Goal: Transaction & Acquisition: Purchase product/service

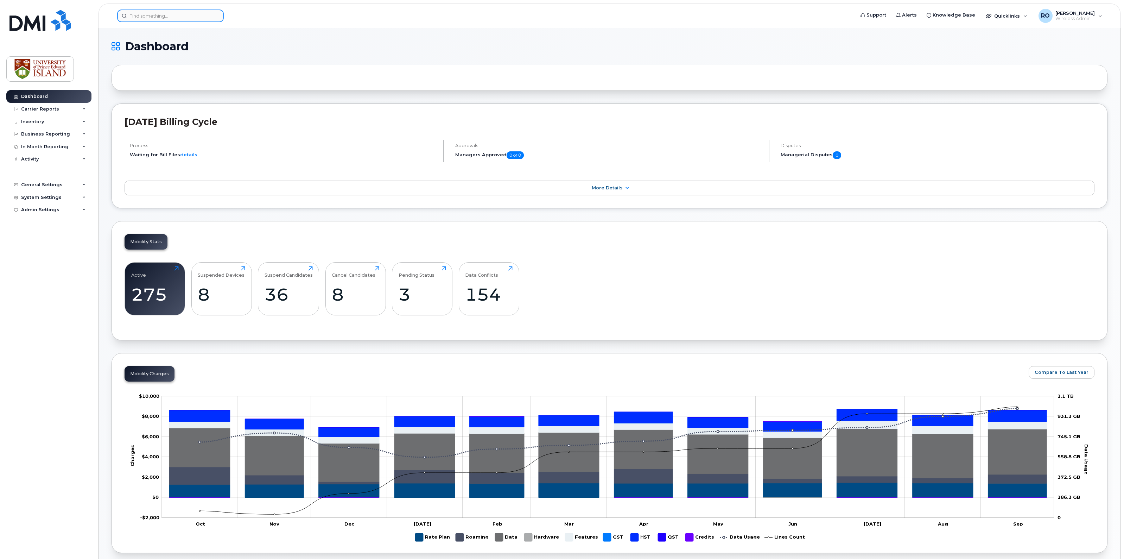
scroll to position [661, 0]
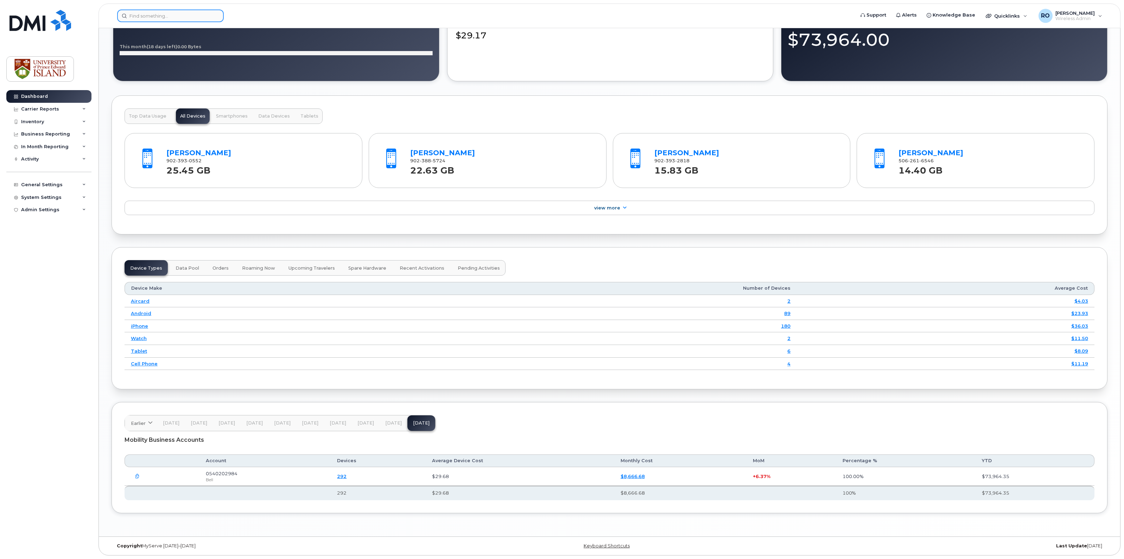
click at [151, 12] on input at bounding box center [170, 15] width 107 height 13
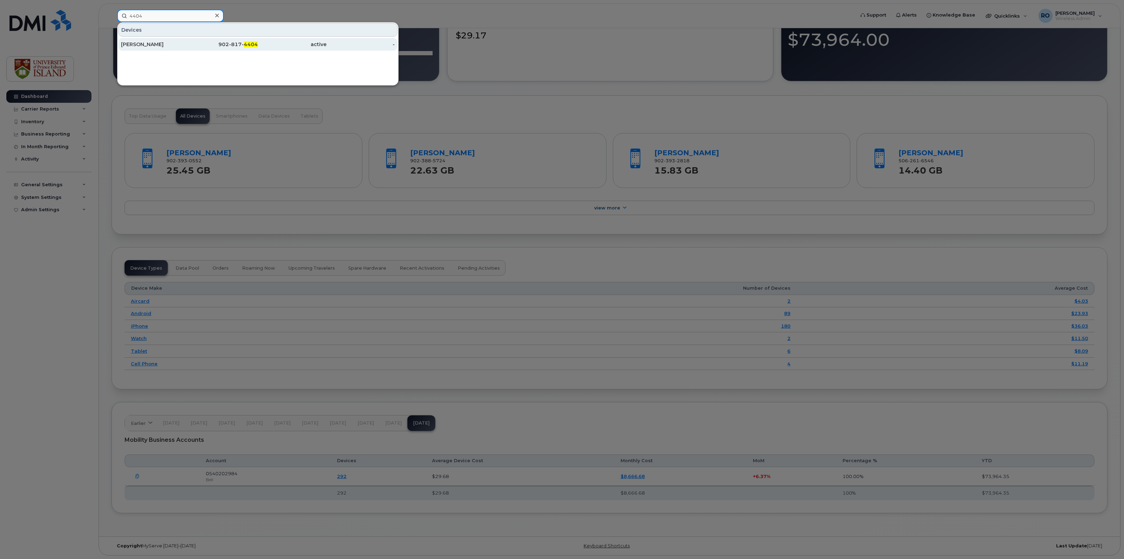
type input "4404"
click at [134, 45] on div "[PERSON_NAME]" at bounding box center [155, 44] width 69 height 7
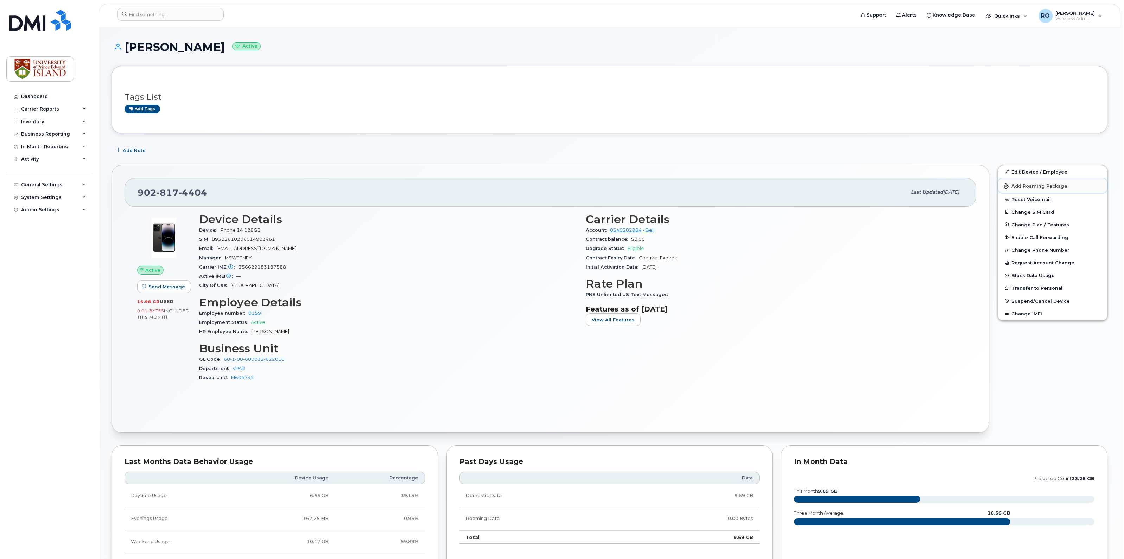
click at [1047, 186] on span "Add Roaming Package" at bounding box center [1036, 186] width 64 height 7
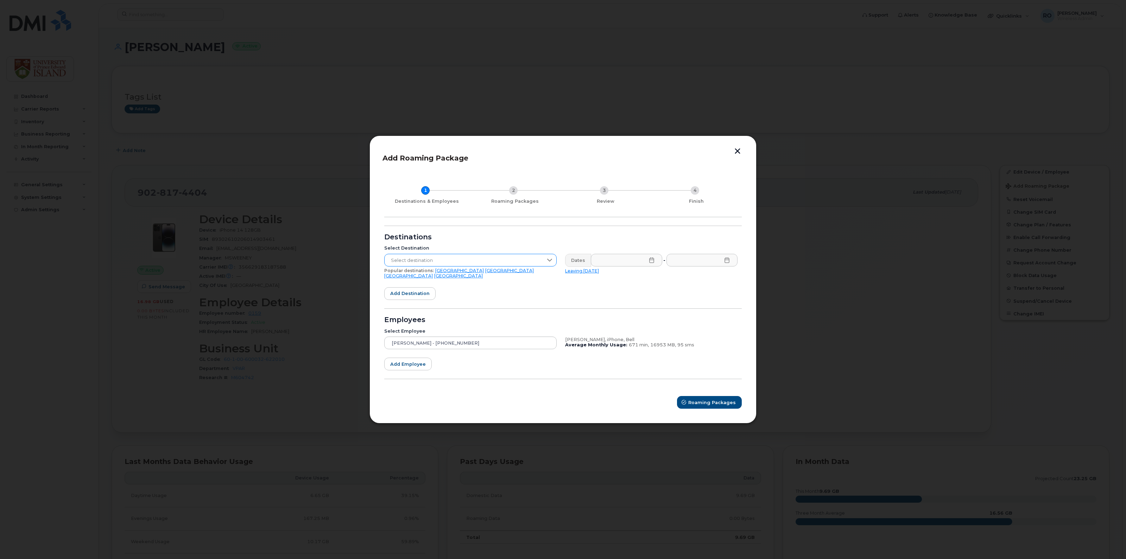
click at [440, 259] on span "Select destination" at bounding box center [463, 260] width 158 height 13
click at [429, 280] on input "text" at bounding box center [470, 278] width 161 height 13
type input "[GEOGRAPHIC_DATA]"
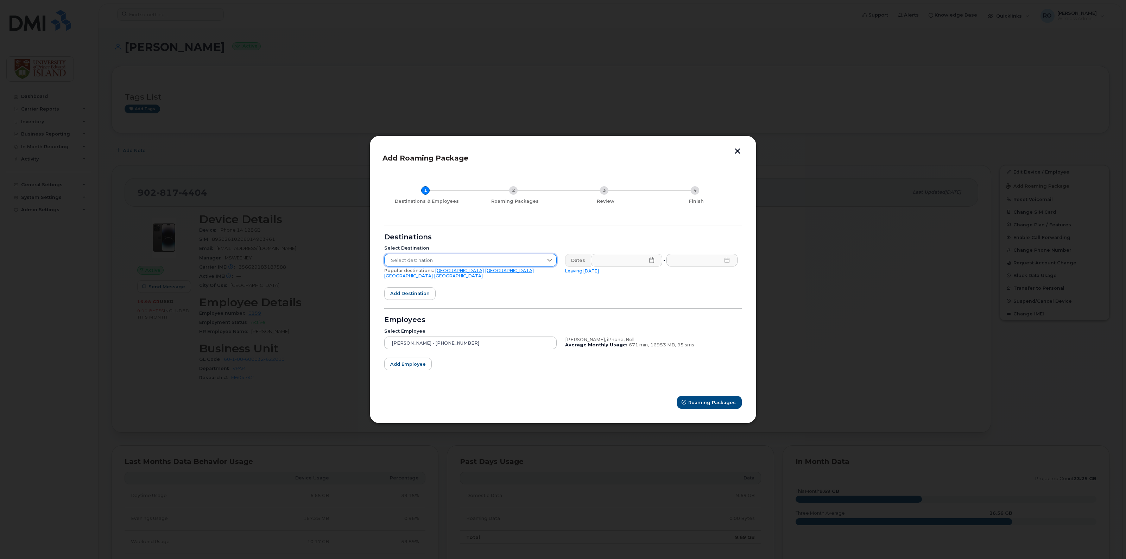
click at [437, 264] on span "Select destination" at bounding box center [463, 260] width 158 height 13
click at [421, 279] on input "[GEOGRAPHIC_DATA]" at bounding box center [470, 278] width 161 height 13
click at [440, 280] on input "[GEOGRAPHIC_DATA]" at bounding box center [470, 278] width 161 height 13
click at [456, 298] on li "No results found" at bounding box center [470, 296] width 172 height 12
drag, startPoint x: 423, startPoint y: 278, endPoint x: 331, endPoint y: 295, distance: 93.7
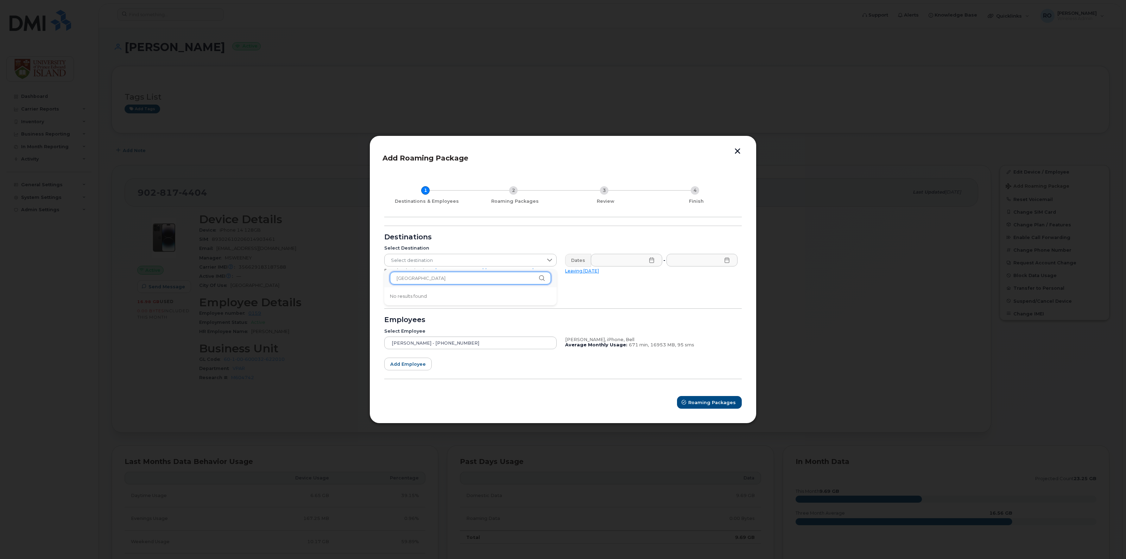
click at [422, 264] on span "Select destination" at bounding box center [463, 260] width 158 height 13
drag, startPoint x: 424, startPoint y: 282, endPoint x: 314, endPoint y: 285, distance: 110.1
click at [510, 259] on span "Select destination" at bounding box center [463, 260] width 158 height 13
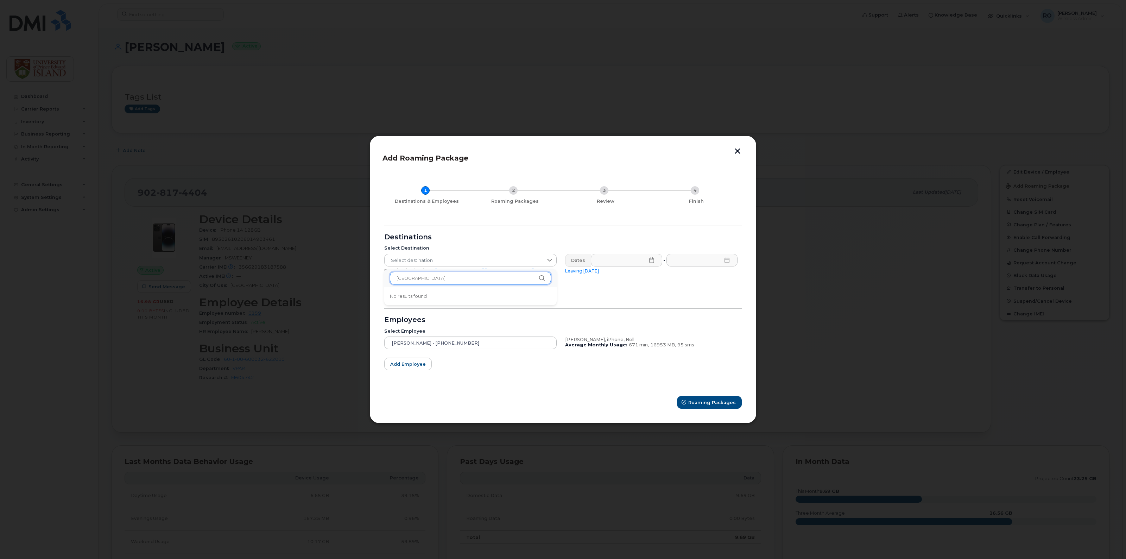
click at [453, 282] on input "[GEOGRAPHIC_DATA]" at bounding box center [470, 278] width 161 height 13
type input "d"
click at [406, 321] on span "[GEOGRAPHIC_DATA]" at bounding box center [415, 320] width 50 height 7
click at [402, 294] on span "Add destination" at bounding box center [409, 293] width 39 height 7
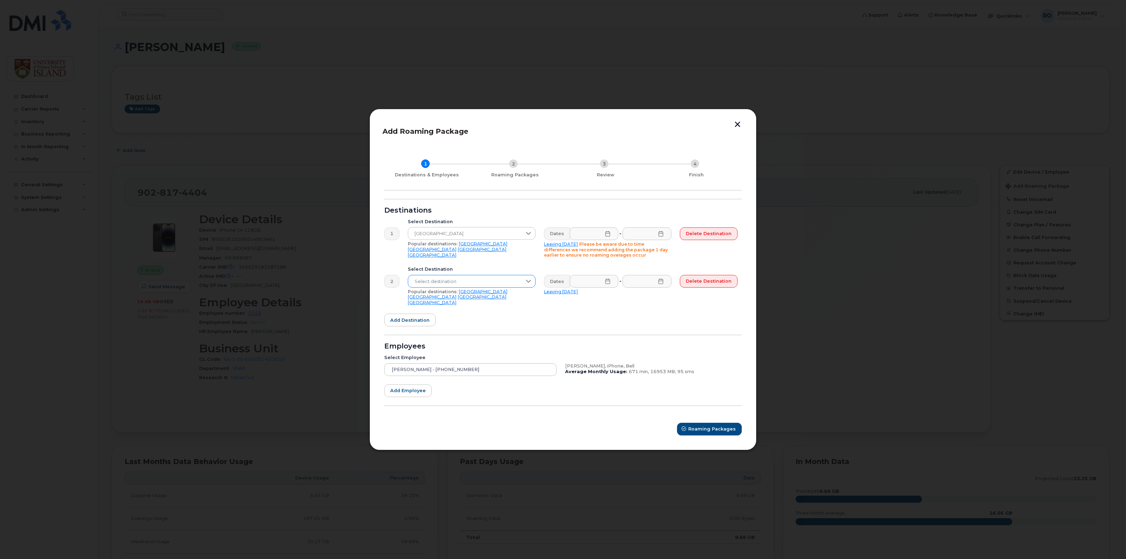
click at [531, 282] on icon at bounding box center [529, 281] width 6 height 6
click at [706, 314] on form "Destinations 1 Select Destination [GEOGRAPHIC_DATA] Popular destinations: [GEOG…" at bounding box center [562, 317] width 357 height 236
drag, startPoint x: 530, startPoint y: 285, endPoint x: 490, endPoint y: 273, distance: 41.7
click at [530, 282] on icon at bounding box center [528, 281] width 5 height 3
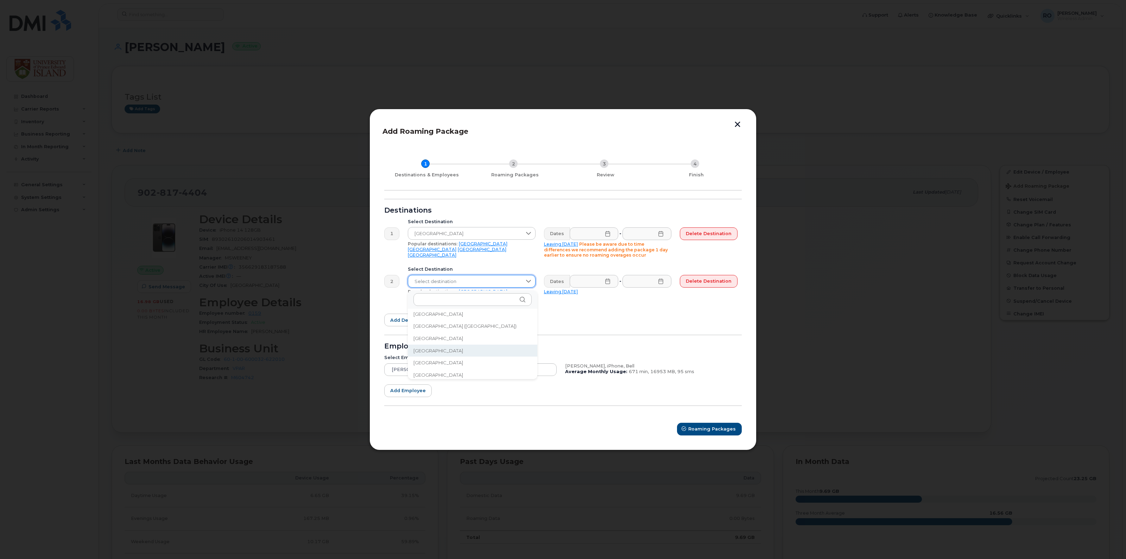
scroll to position [2330, 0]
click at [456, 345] on span "[GEOGRAPHIC_DATA]" at bounding box center [438, 345] width 50 height 7
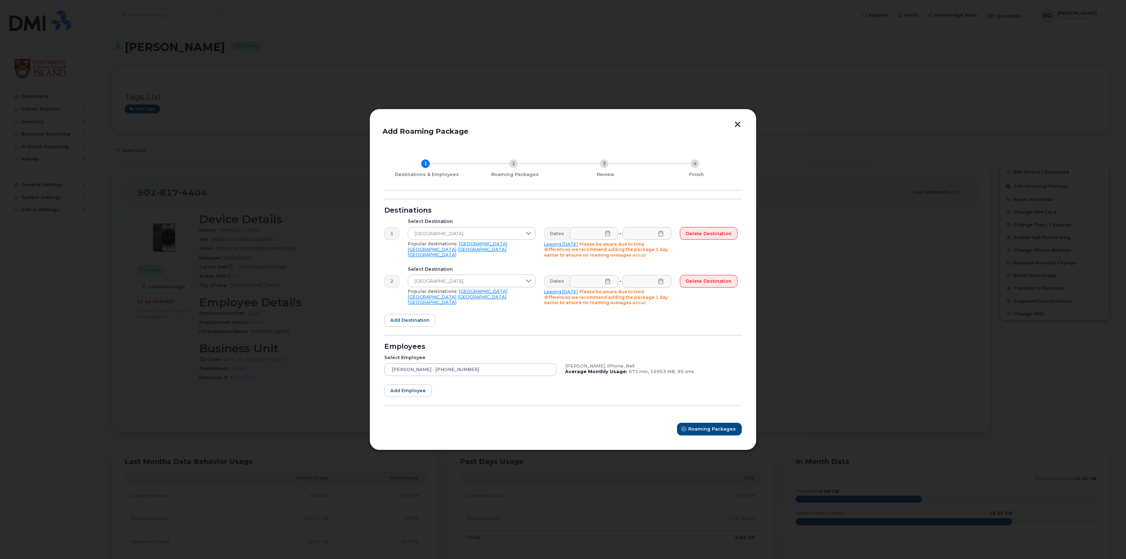
click at [742, 321] on div "1 Destinations & Employees 2 Roaming Packages 3 Review 4 Finish Destinations 1 …" at bounding box center [562, 291] width 361 height 292
click at [610, 282] on icon at bounding box center [608, 281] width 6 height 6
click at [581, 375] on span "12" at bounding box center [580, 377] width 14 height 14
type input "[DATE]"
click at [663, 282] on icon at bounding box center [661, 281] width 6 height 6
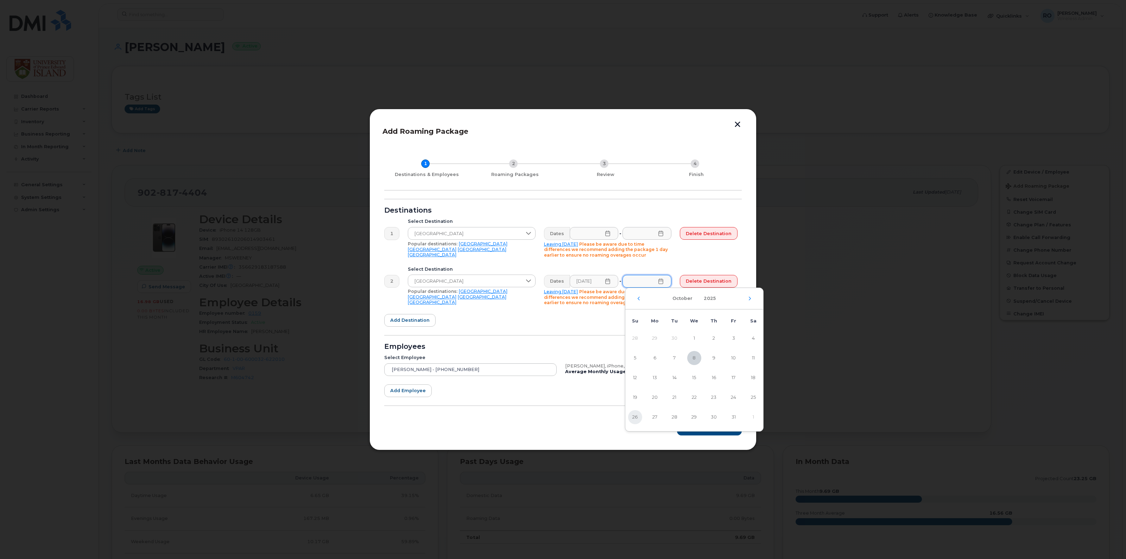
click at [634, 418] on span "26" at bounding box center [635, 417] width 14 height 14
type input "[DATE]"
click at [610, 233] on icon at bounding box center [607, 233] width 5 height 6
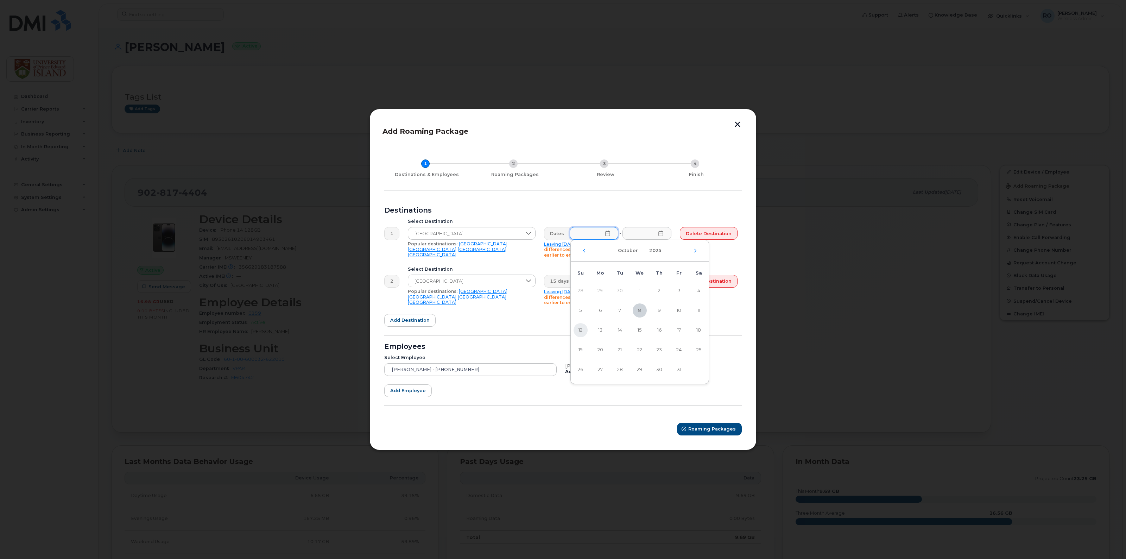
click at [579, 329] on span "12" at bounding box center [580, 330] width 14 height 14
type input "[DATE]"
click at [663, 233] on icon at bounding box center [660, 233] width 5 height 6
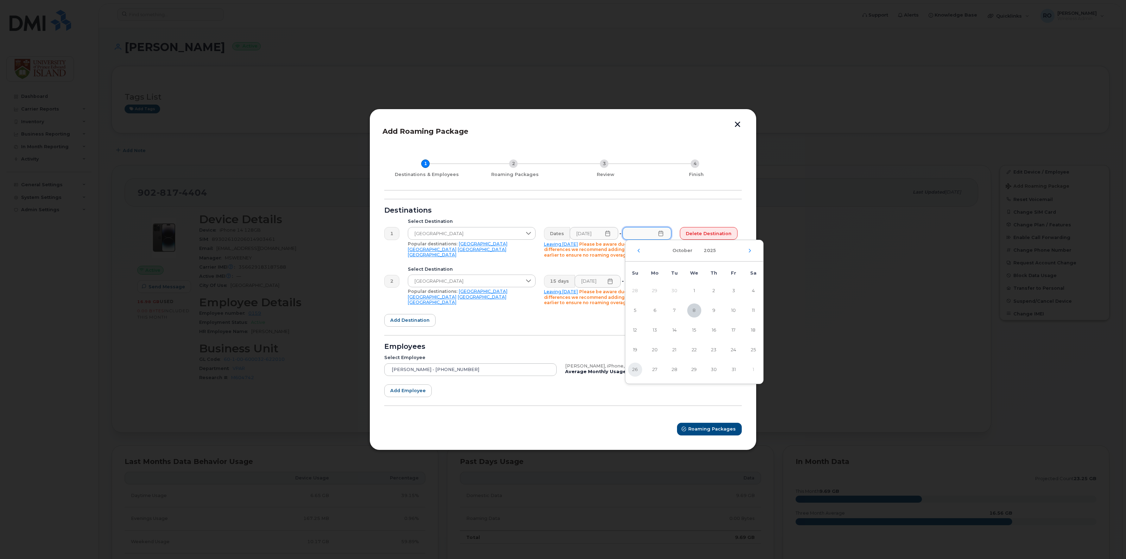
click at [632, 369] on span "26" at bounding box center [635, 369] width 14 height 14
type input "[DATE]"
click at [721, 214] on div "1 Select Destination [GEOGRAPHIC_DATA] Popular destinations: [GEOGRAPHIC_DATA] …" at bounding box center [561, 237] width 362 height 47
click at [612, 231] on icon at bounding box center [610, 233] width 5 height 6
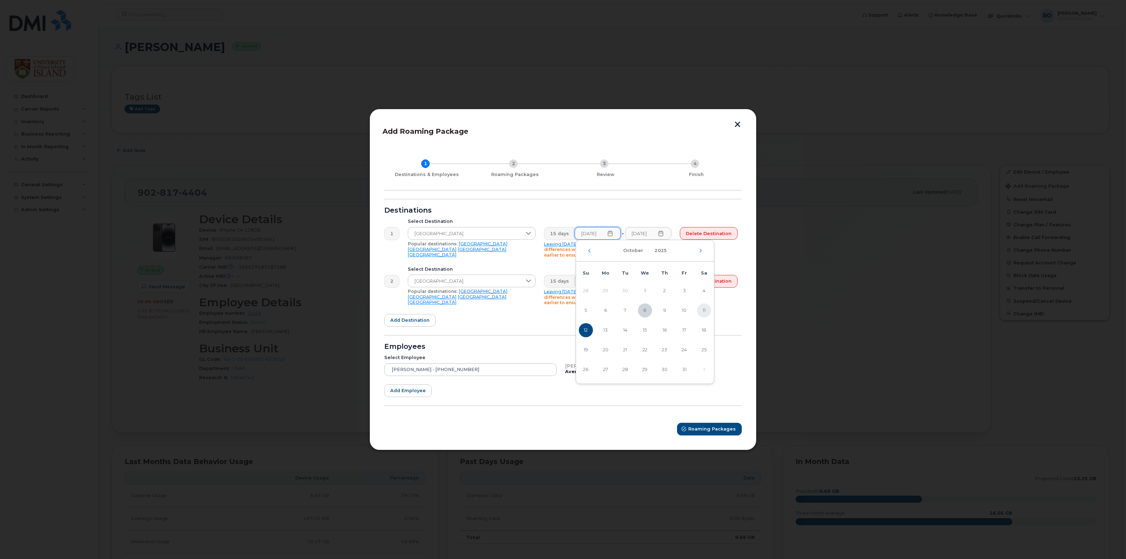
click at [701, 309] on span "11" at bounding box center [704, 310] width 14 height 14
type input "[DATE]"
click at [612, 281] on icon at bounding box center [610, 281] width 5 height 6
click at [702, 355] on span "11" at bounding box center [704, 358] width 14 height 14
type input "[DATE]"
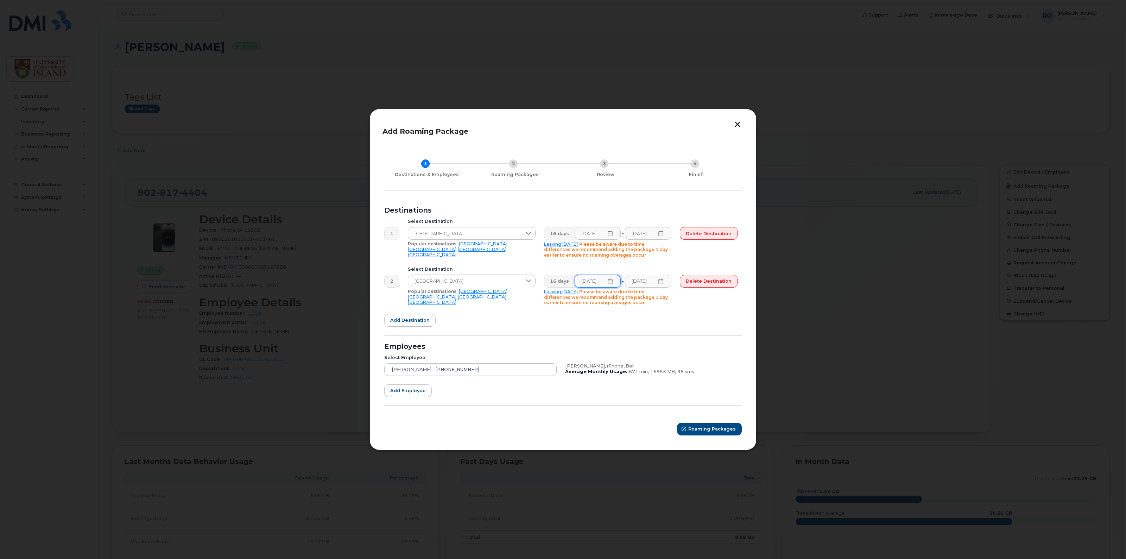
click at [690, 260] on div "Delete destination" at bounding box center [708, 242] width 66 height 39
click at [715, 431] on span "Roaming Packages" at bounding box center [711, 428] width 47 height 7
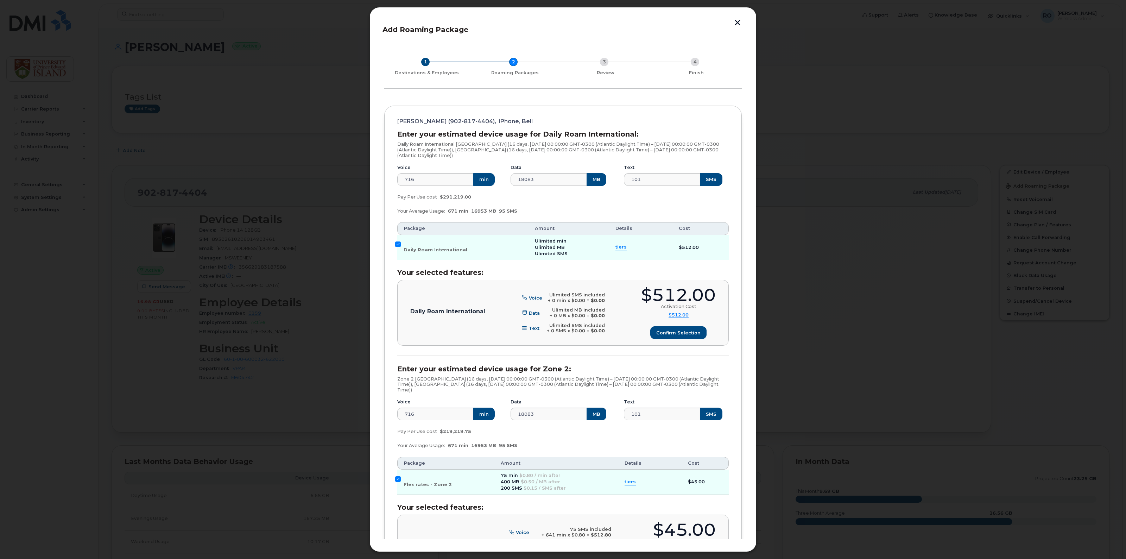
scroll to position [94, 0]
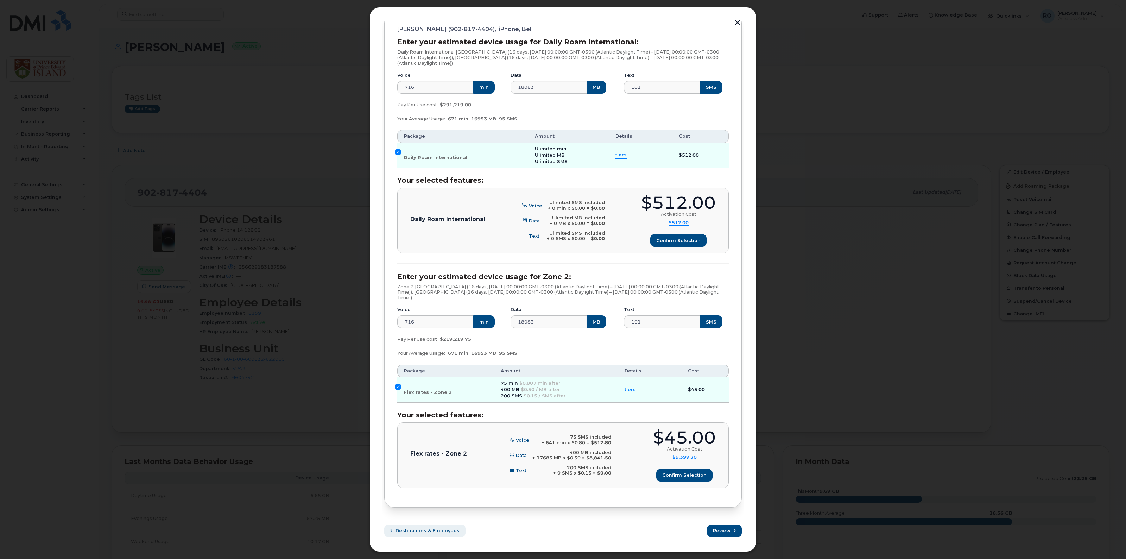
click at [417, 527] on span "Destinations & Employees" at bounding box center [427, 530] width 64 height 7
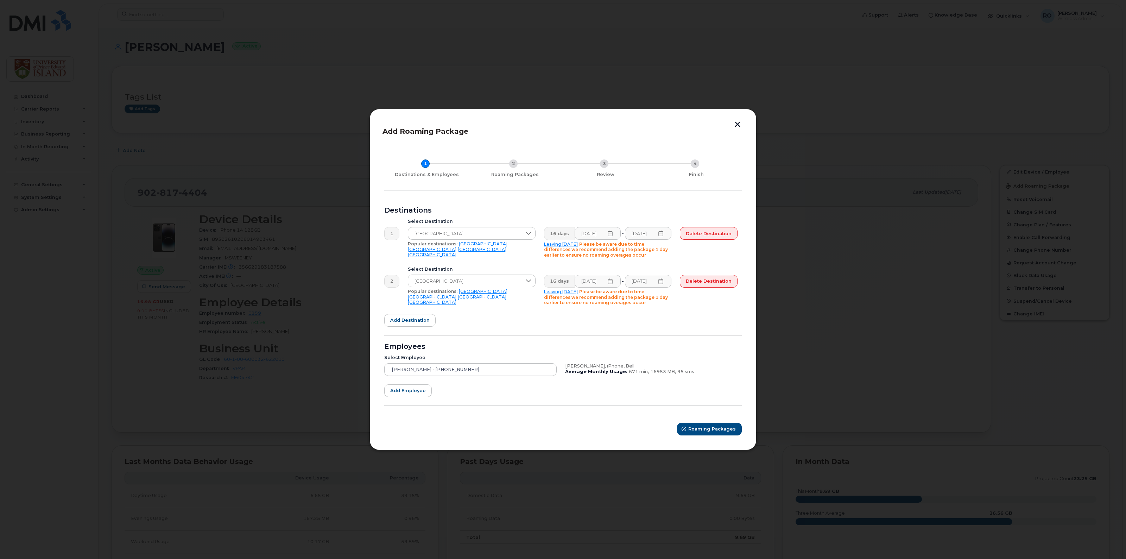
scroll to position [0, 0]
click at [663, 234] on icon at bounding box center [661, 233] width 6 height 6
click at [699, 329] on span "15" at bounding box center [696, 330] width 14 height 14
type input "[DATE]"
click at [612, 281] on icon at bounding box center [610, 281] width 6 height 6
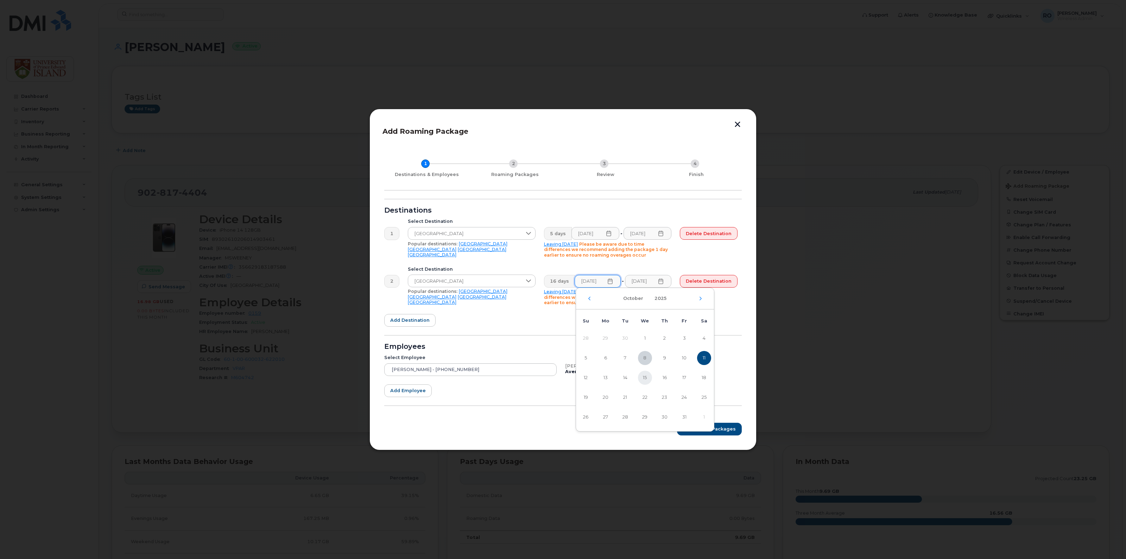
click at [641, 377] on span "15" at bounding box center [645, 377] width 14 height 14
type input "[DATE]"
click at [715, 426] on span "Roaming Packages" at bounding box center [711, 428] width 47 height 7
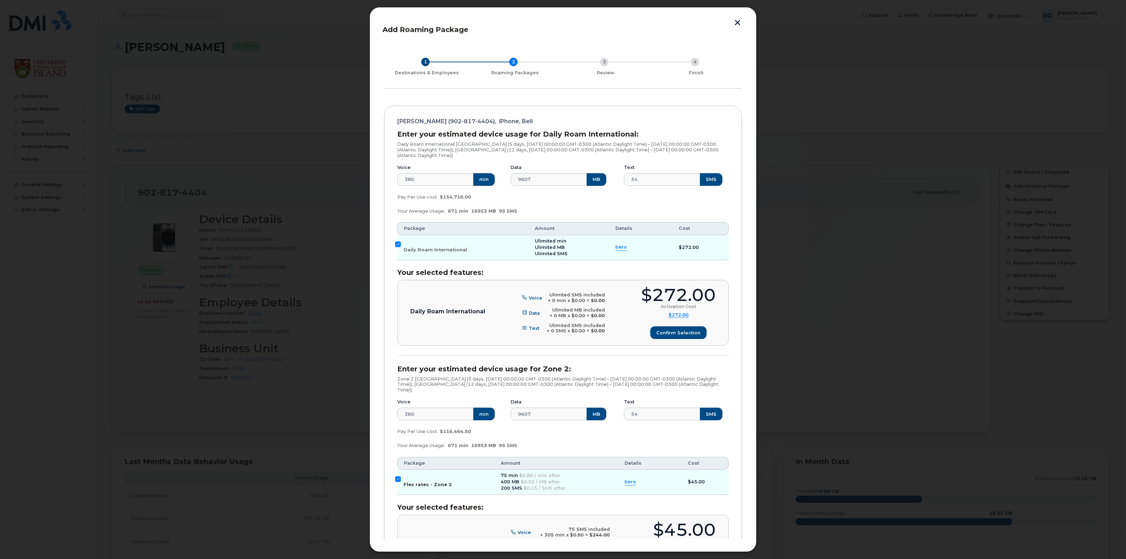
click at [396, 480] on input "Flex rates - Zone 2" at bounding box center [398, 479] width 6 height 6
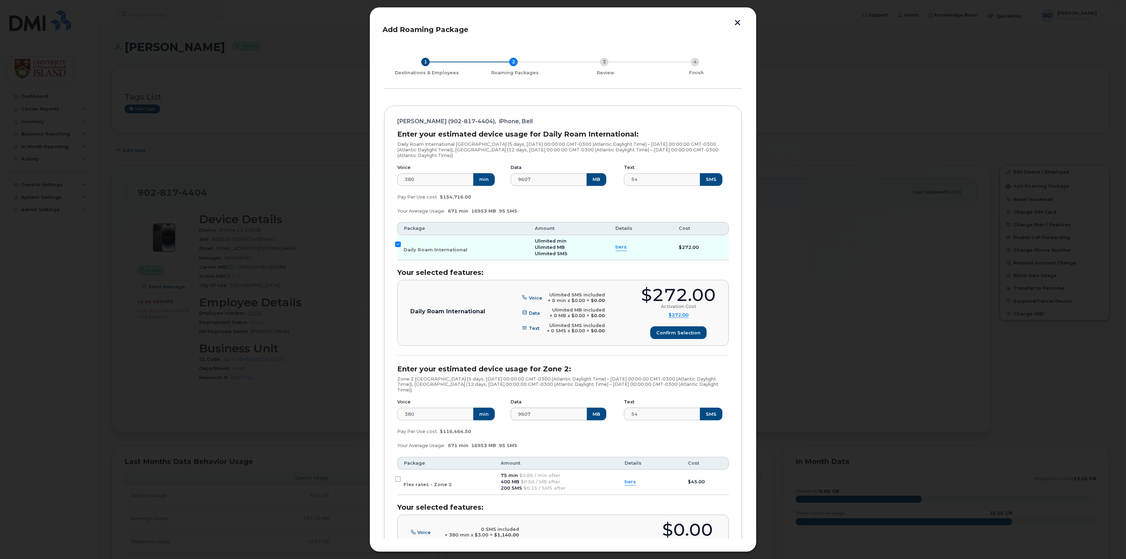
scroll to position [94, 0]
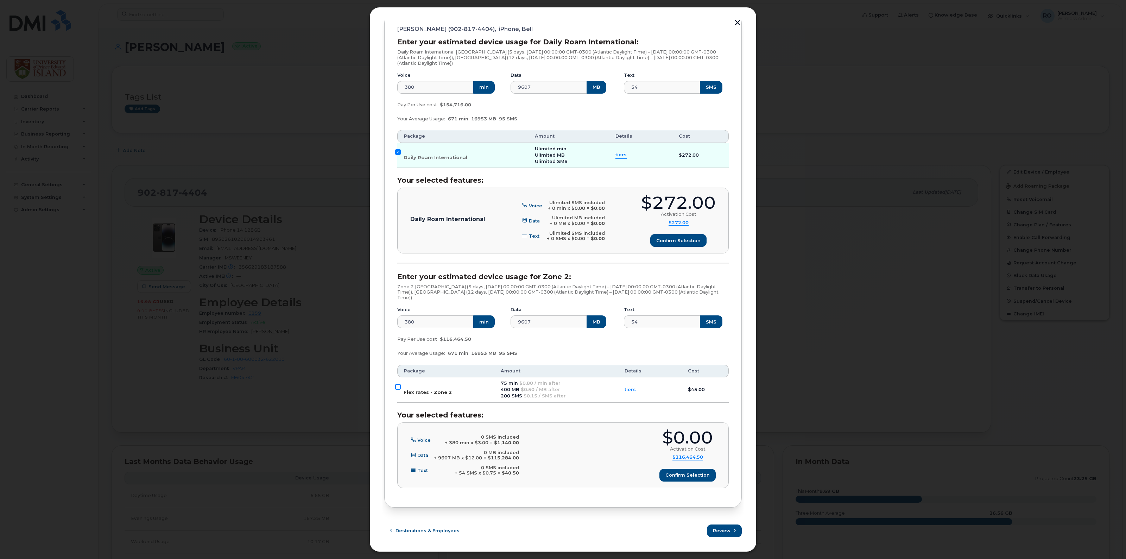
click at [397, 387] on input "Flex rates - Zone 2" at bounding box center [398, 387] width 6 height 6
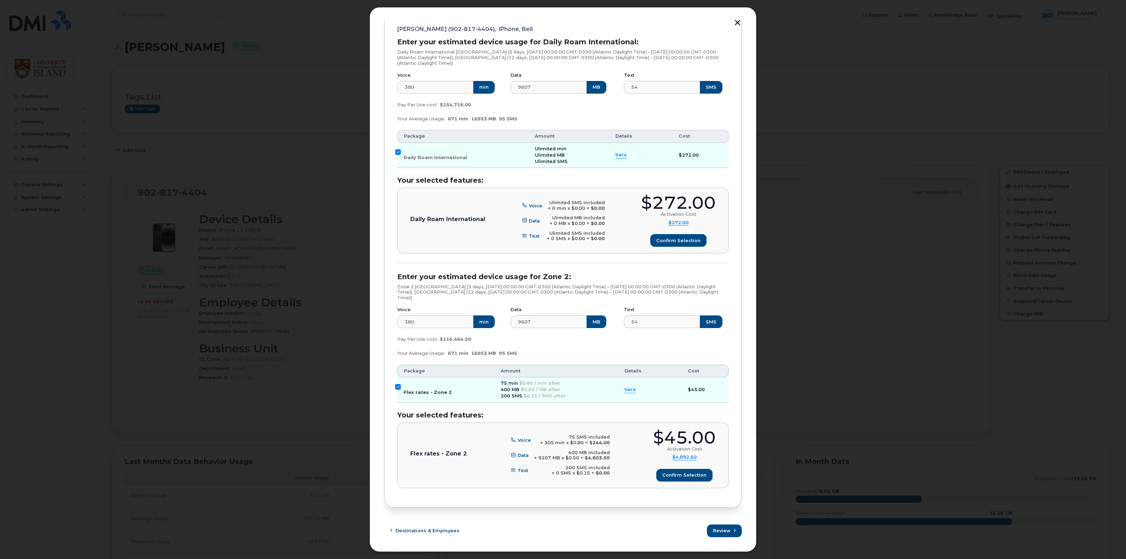
click at [397, 387] on input "Flex rates - Zone 2" at bounding box center [398, 387] width 6 height 6
checkbox input "false"
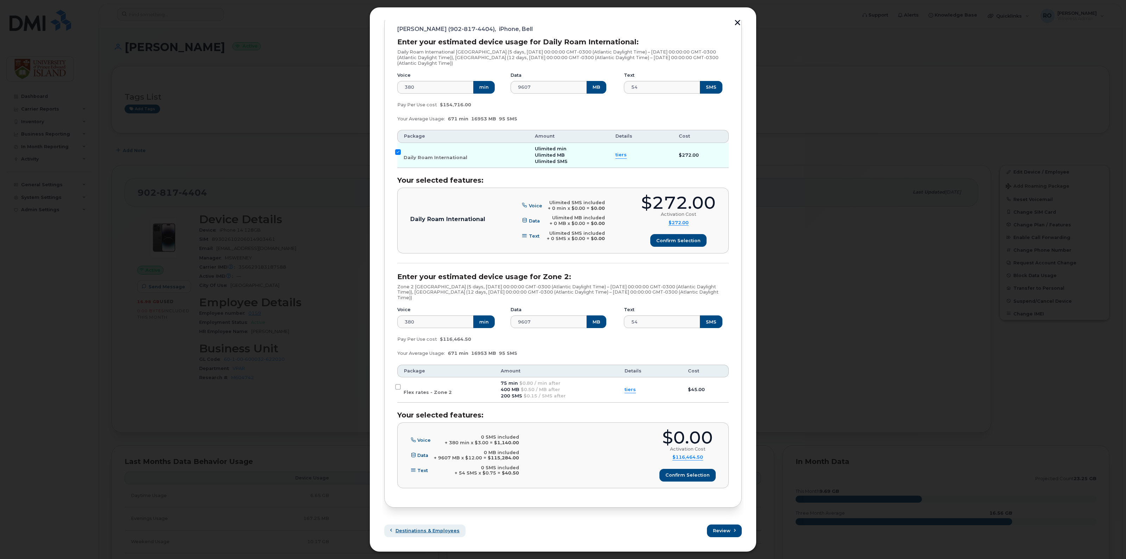
click at [426, 530] on span "Destinations & Employees" at bounding box center [427, 530] width 64 height 7
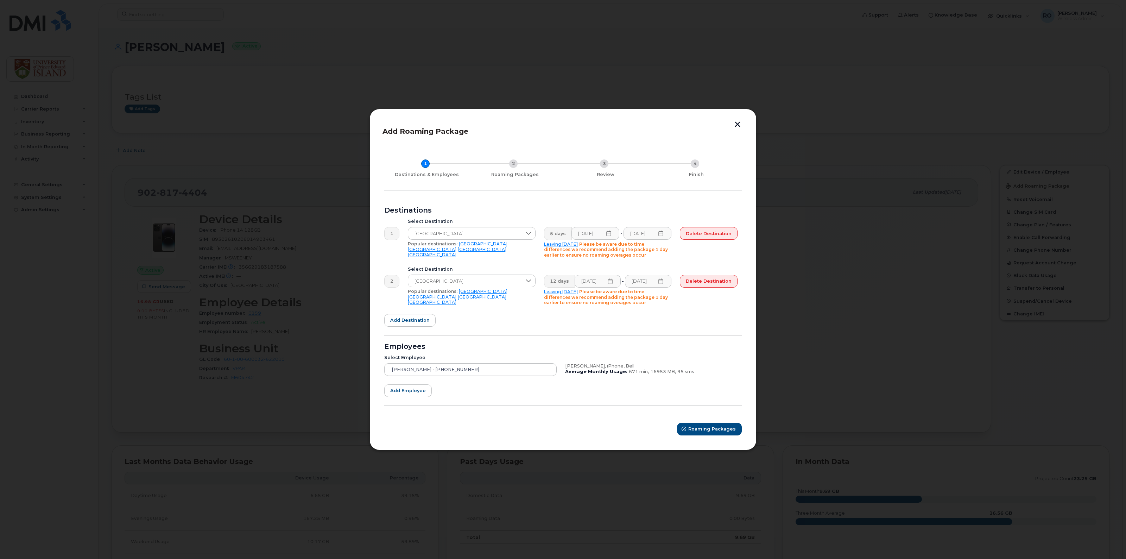
scroll to position [0, 0]
